Goal: Find contact information: Find contact information

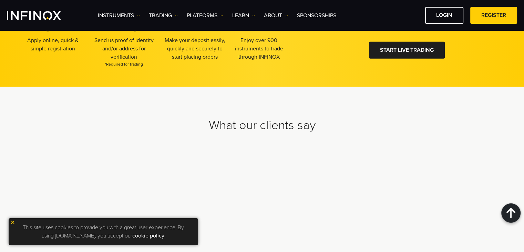
scroll to position [2168, 0]
click at [14, 221] on img at bounding box center [12, 222] width 5 height 5
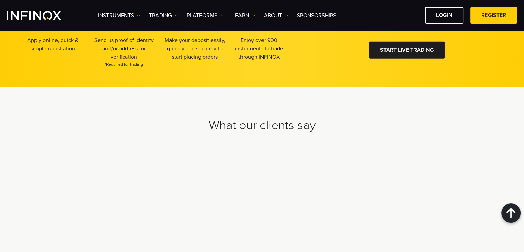
scroll to position [0, 0]
drag, startPoint x: 467, startPoint y: 212, endPoint x: 457, endPoint y: 216, distance: 10.9
drag, startPoint x: 471, startPoint y: 211, endPoint x: 303, endPoint y: 216, distance: 167.6
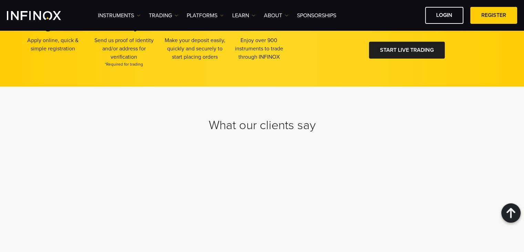
copy p "No. 9 Cassius Webster Building, Grace Complex, PO Box 1330, The Valley, AI-2640…"
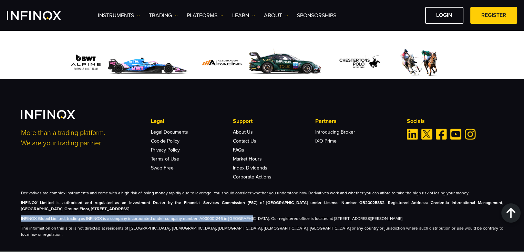
drag, startPoint x: 242, startPoint y: 213, endPoint x: 20, endPoint y: 216, distance: 221.7
click at [20, 216] on div "More than a trading platform. We are your trading partner. Legal Legal Document…" at bounding box center [262, 173] width 497 height 127
copy p "INFINOX Global Limited, trading as INFINOX is a company incorporated under comp…"
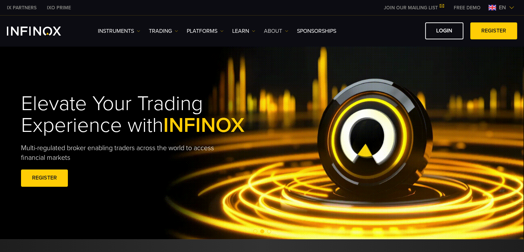
click at [276, 32] on link "ABOUT" at bounding box center [276, 31] width 24 height 8
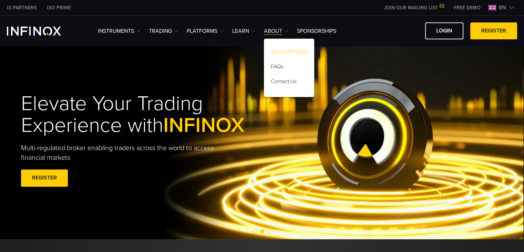
click at [293, 51] on link "About INFINOX" at bounding box center [289, 53] width 50 height 15
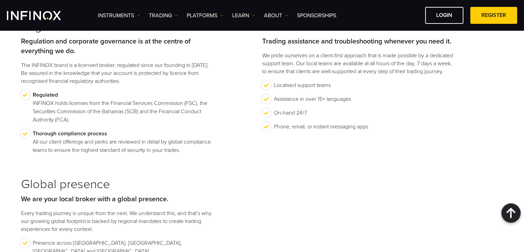
scroll to position [759, 0]
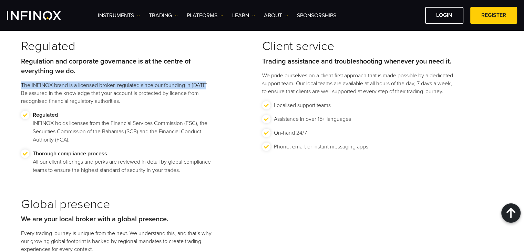
drag, startPoint x: 211, startPoint y: 82, endPoint x: 19, endPoint y: 86, distance: 192.1
click at [19, 86] on div "Discover the INFINOX promise As a globally recognised and regulated FX and CFD …" at bounding box center [262, 207] width 497 height 463
copy p "The INFINOX brand is a licensed broker, regulated since our founding in 2009."
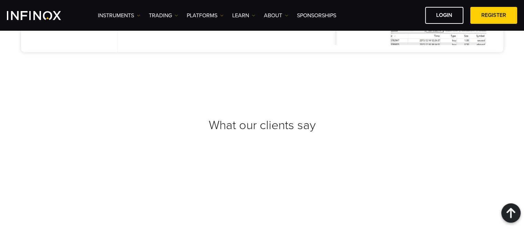
scroll to position [2559, 0]
drag, startPoint x: 476, startPoint y: 214, endPoint x: 19, endPoint y: 210, distance: 456.9
copy p "INFINOX Global Limited, trading as INFINOX is a company incorporated under comp…"
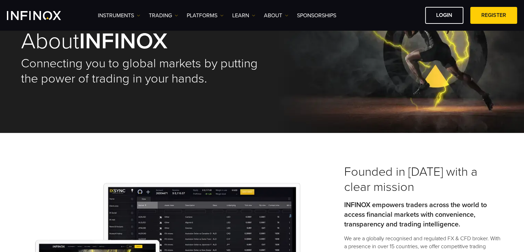
scroll to position [0, 0]
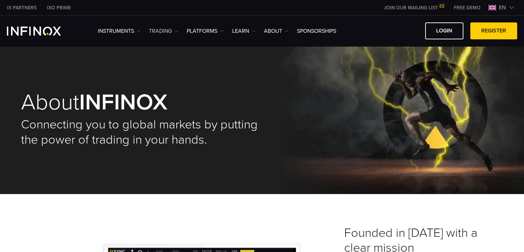
click at [165, 32] on link "TRADING" at bounding box center [163, 31] width 29 height 8
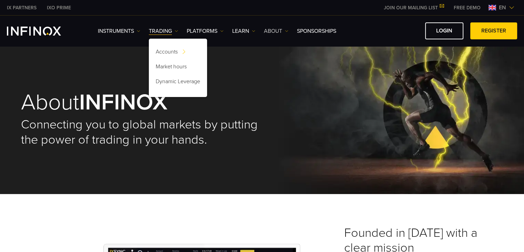
click at [279, 33] on link "ABOUT" at bounding box center [276, 31] width 24 height 8
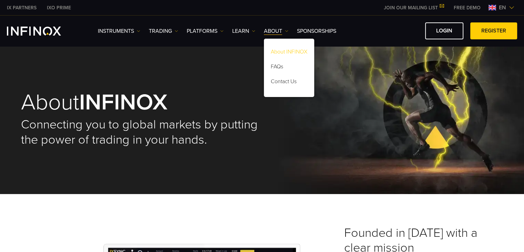
click at [288, 51] on link "About INFINOX" at bounding box center [289, 53] width 50 height 15
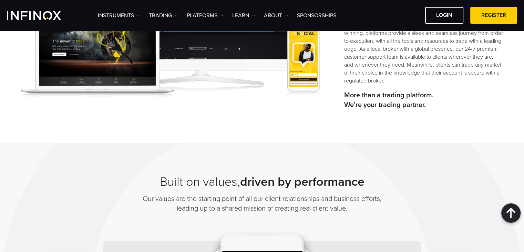
scroll to position [207, 0]
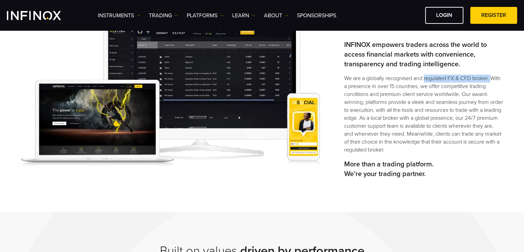
drag, startPoint x: 492, startPoint y: 77, endPoint x: 425, endPoint y: 78, distance: 66.6
click at [425, 78] on p "We are a globally recognised and regulated FX & CFD broker. With a presence in …" at bounding box center [423, 113] width 159 height 79
copy p "regulated FX & CFD broker."
click at [281, 18] on link "ABOUT" at bounding box center [276, 15] width 24 height 8
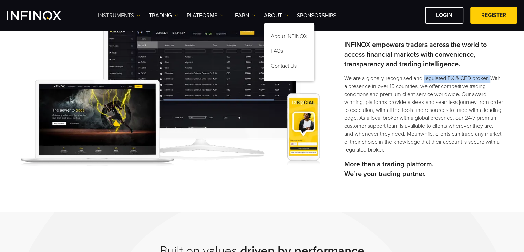
click at [119, 16] on link "Instruments" at bounding box center [119, 15] width 42 height 8
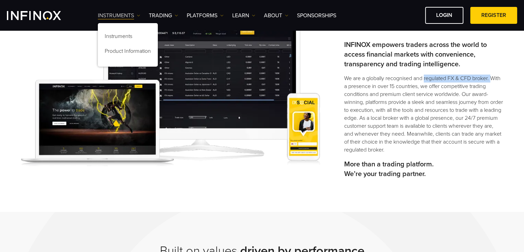
scroll to position [0, 0]
click at [161, 18] on link "TRADING" at bounding box center [163, 15] width 29 height 8
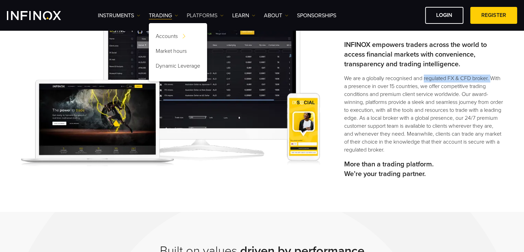
click at [216, 11] on link "PLATFORMS" at bounding box center [205, 15] width 37 height 8
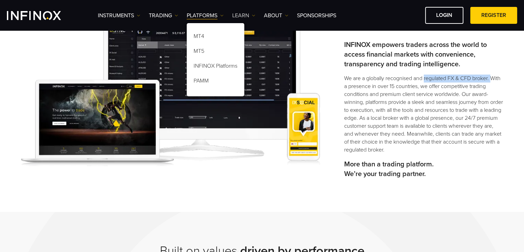
click at [250, 15] on link "Learn" at bounding box center [243, 15] width 23 height 8
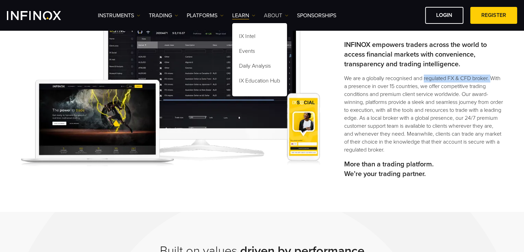
click at [275, 14] on link "ABOUT" at bounding box center [276, 15] width 24 height 8
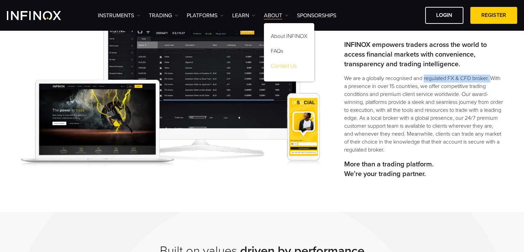
click at [283, 64] on link "Contact Us" at bounding box center [289, 67] width 50 height 15
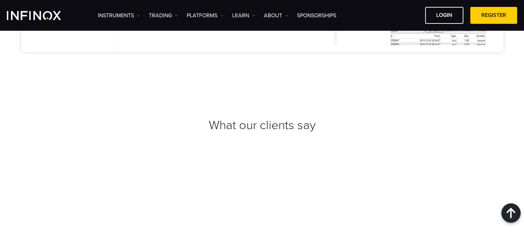
scroll to position [947, 0]
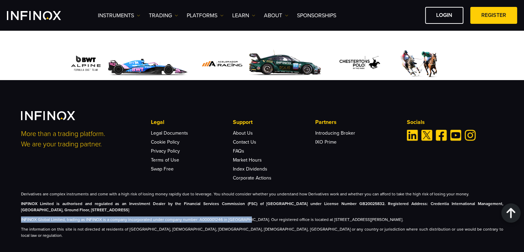
drag, startPoint x: 241, startPoint y: 214, endPoint x: 20, endPoint y: 213, distance: 221.0
click at [20, 213] on div "More than a trading platform. We are your trading partner. Legal Legal Document…" at bounding box center [262, 174] width 497 height 127
copy p "INFINOX Global Limited, trading as INFINOX is a company incorporated under comp…"
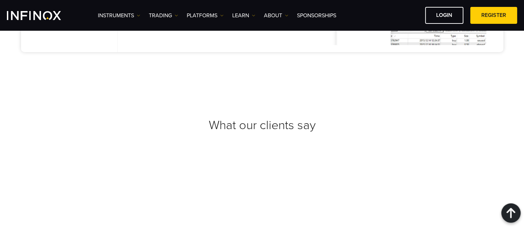
scroll to position [2559, 0]
drag, startPoint x: 137, startPoint y: 202, endPoint x: 115, endPoint y: 205, distance: 22.2
drag, startPoint x: 328, startPoint y: 199, endPoint x: 209, endPoint y: 202, distance: 119.3
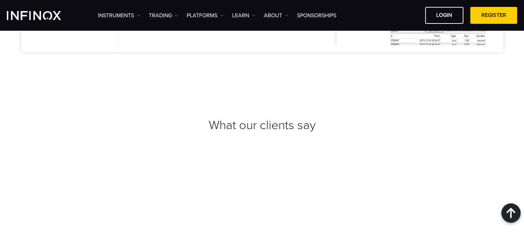
drag, startPoint x: 134, startPoint y: 204, endPoint x: 9, endPoint y: 197, distance: 125.0
copy strong "INFINOX Limited is authorised and regulated as an Investment Dealer by the Fina…"
drag, startPoint x: 475, startPoint y: 213, endPoint x: 20, endPoint y: 199, distance: 455.7
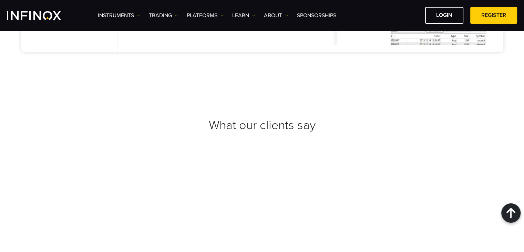
copy div "INFINOX Limited is authorised and regulated as an Investment Dealer by the Fina…"
